Goal: Information Seeking & Learning: Learn about a topic

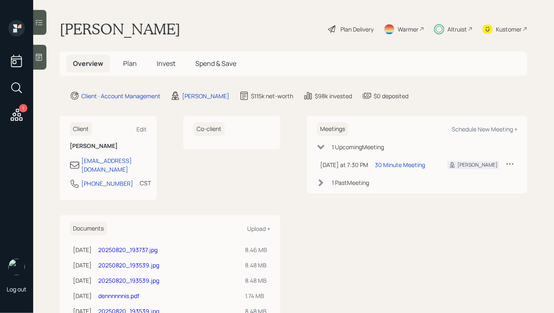
click at [128, 64] on span "Plan" at bounding box center [130, 63] width 14 height 9
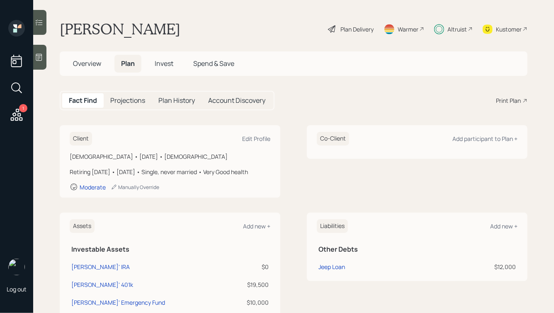
click at [159, 63] on span "Invest" at bounding box center [164, 63] width 19 height 9
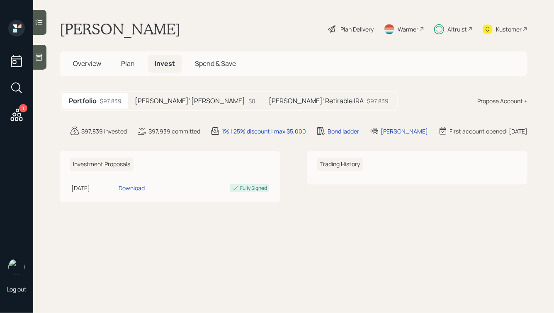
click at [157, 99] on h5 "[PERSON_NAME]' [PERSON_NAME]" at bounding box center [190, 101] width 110 height 8
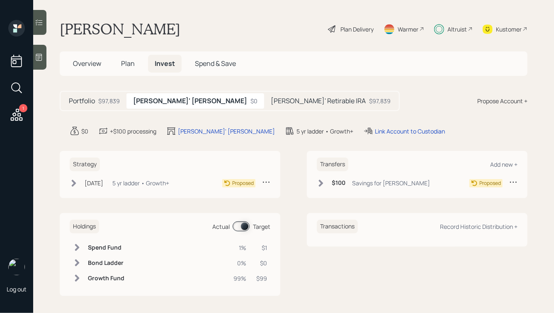
click at [264, 93] on div "[PERSON_NAME]' Retirable IRA $97,839" at bounding box center [330, 100] width 133 height 15
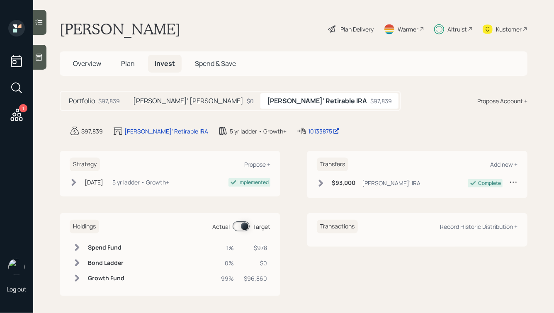
click at [80, 179] on div "[DATE] [DATE] 6:25 PM EDT 5 yr ladder • Growth+" at bounding box center [120, 182] width 100 height 9
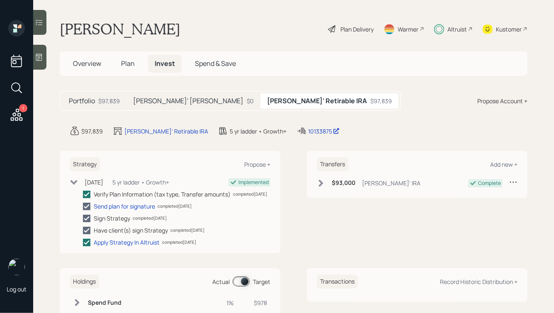
click at [348, 23] on div "Plan Delivery" at bounding box center [350, 29] width 47 height 18
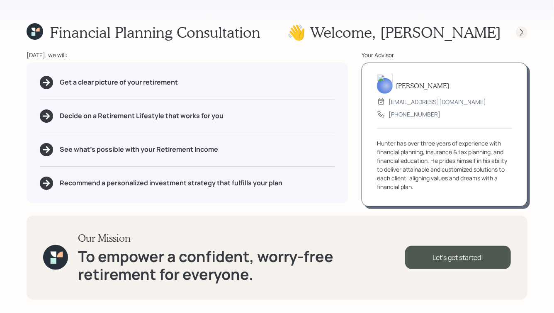
click at [526, 35] on div at bounding box center [522, 33] width 12 height 12
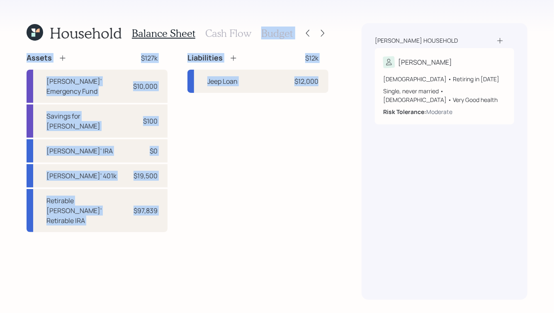
click at [526, 35] on div "[PERSON_NAME] household [PERSON_NAME] [DEMOGRAPHIC_DATA] • Retiring in [DATE] S…" at bounding box center [445, 161] width 166 height 277
click at [337, 28] on div "Household Balance Sheet Cash Flow Budget Assets $127k [PERSON_NAME]' Emergency …" at bounding box center [277, 156] width 554 height 313
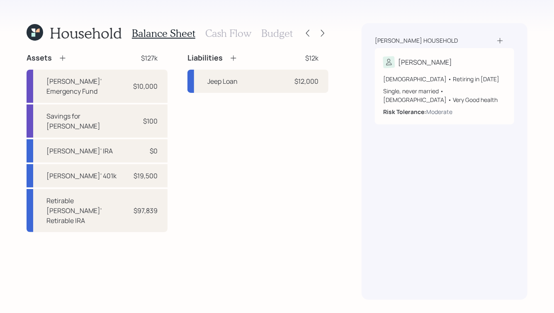
click at [268, 32] on h3 "Budget" at bounding box center [277, 33] width 32 height 12
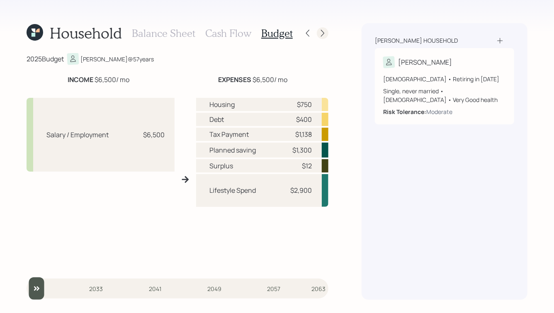
click at [326, 32] on icon at bounding box center [322, 33] width 8 height 8
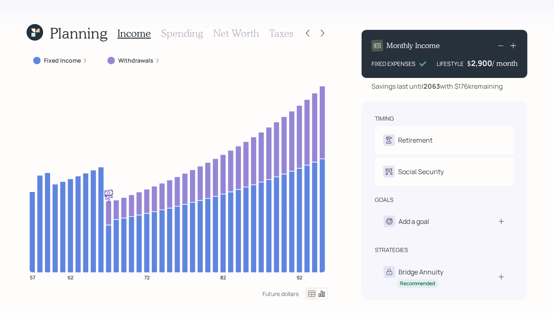
click at [277, 32] on h3 "Taxes" at bounding box center [281, 33] width 24 height 12
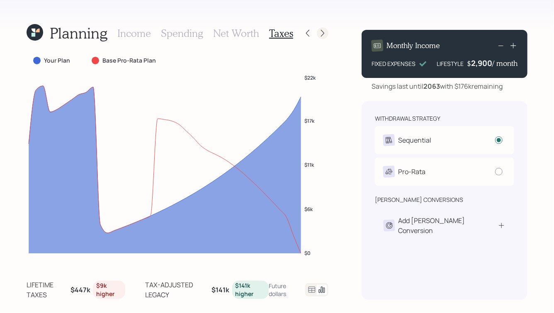
click at [322, 34] on icon at bounding box center [322, 33] width 8 height 8
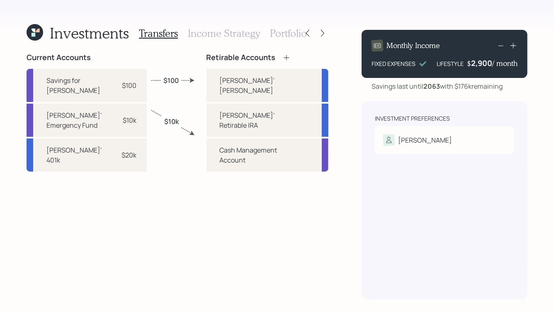
click at [286, 37] on h3 "Portfolio" at bounding box center [288, 33] width 37 height 12
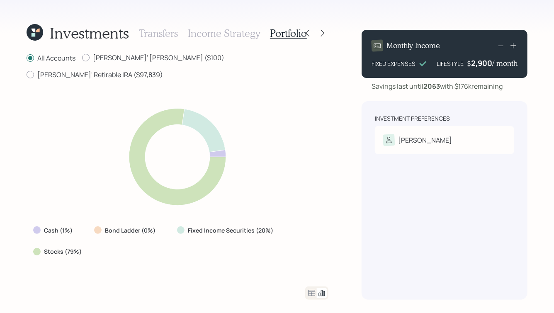
click at [151, 33] on h3 "Transfers" at bounding box center [158, 33] width 39 height 12
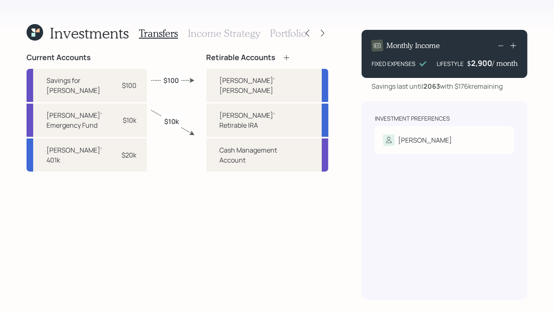
click at [203, 33] on h3 "Income Strategy" at bounding box center [224, 33] width 72 height 12
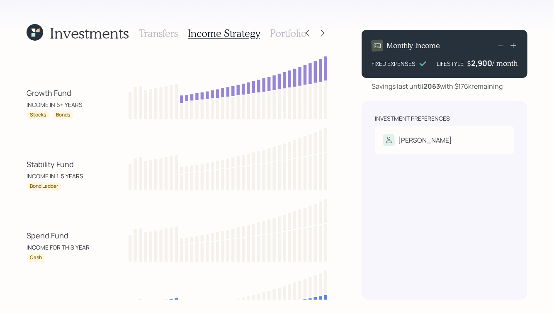
click at [157, 33] on h3 "Transfers" at bounding box center [158, 33] width 39 height 12
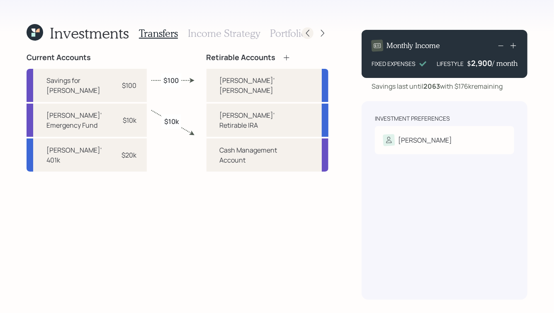
click at [304, 31] on icon at bounding box center [308, 33] width 8 height 8
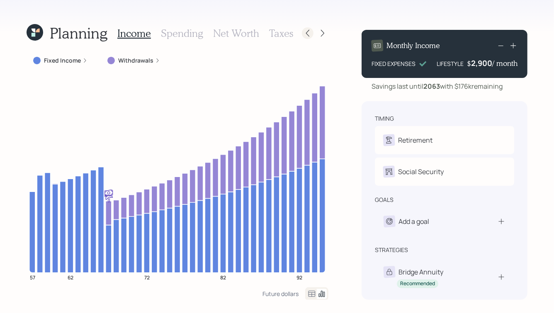
click at [308, 34] on icon at bounding box center [308, 33] width 8 height 8
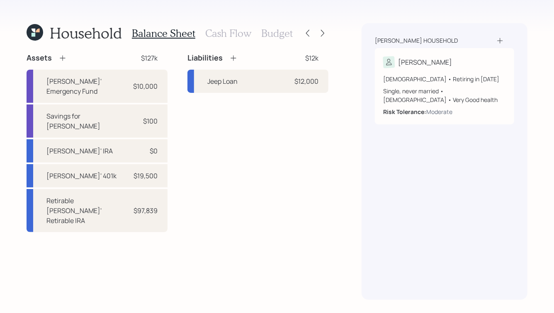
click at [34, 31] on icon at bounding box center [34, 31] width 4 height 4
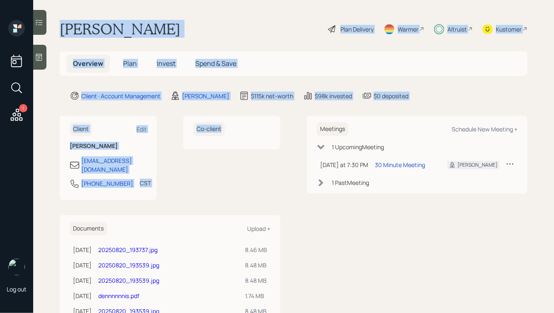
drag, startPoint x: 59, startPoint y: 26, endPoint x: 230, endPoint y: 168, distance: 222.3
click at [230, 168] on main "[PERSON_NAME] Plan Delivery Warmer Altruist Kustomer Overview Plan Invest Spend…" at bounding box center [293, 156] width 521 height 313
click at [257, 180] on div "Co-client" at bounding box center [231, 158] width 97 height 85
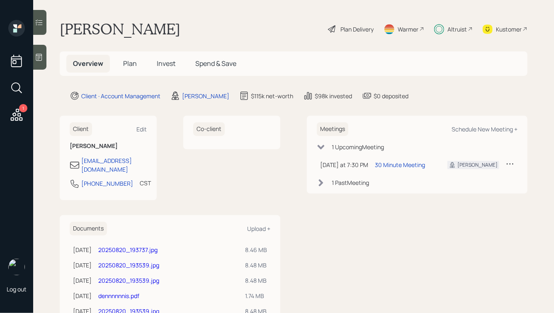
click at [197, 31] on div "[PERSON_NAME] Plan Delivery Warmer Altruist Kustomer" at bounding box center [294, 29] width 468 height 18
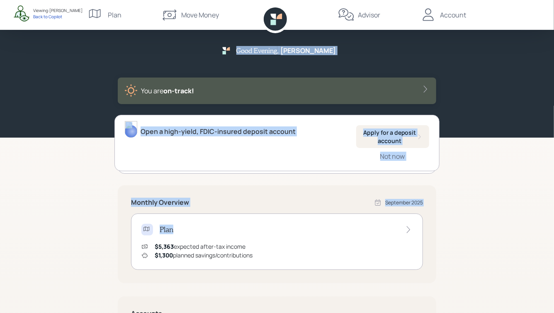
drag, startPoint x: 253, startPoint y: 50, endPoint x: 447, endPoint y: 214, distance: 254.2
click at [447, 214] on div "Good Evening , [PERSON_NAME] You are on‑track! Open a high-yield, FDIC-insured …" at bounding box center [277, 257] width 554 height 514
drag, startPoint x: 253, startPoint y: 49, endPoint x: 445, endPoint y: 213, distance: 252.3
click at [445, 213] on div "Good Evening , [PERSON_NAME] You are on‑track! Open a high-yield, FDIC-insured …" at bounding box center [277, 257] width 554 height 514
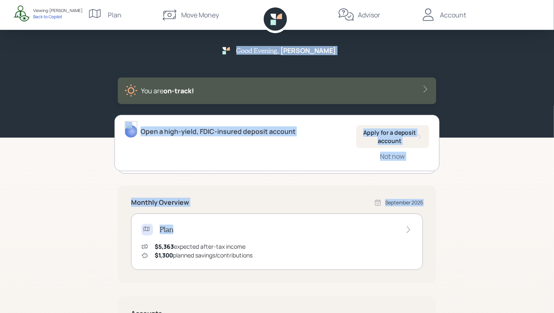
click at [445, 213] on div "Good Evening , Dennis You are on‑track! Open a high-yield, FDIC-insured deposit…" at bounding box center [277, 257] width 554 height 514
